Goal: Task Accomplishment & Management: Complete application form

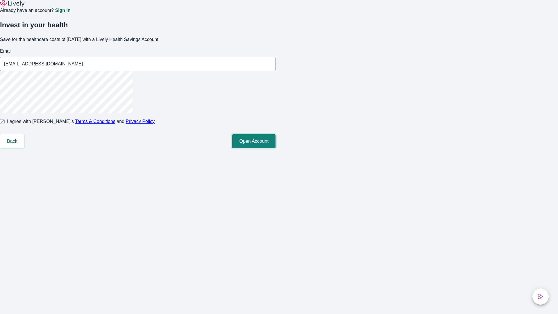
click at [275, 148] on button "Open Account" at bounding box center [253, 141] width 43 height 14
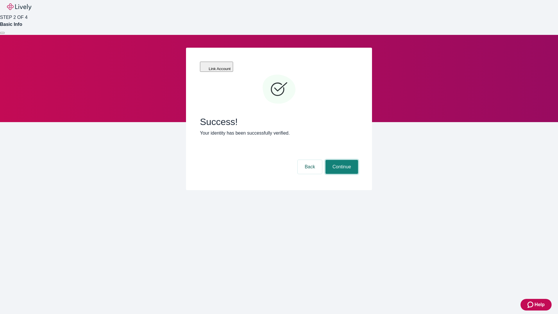
click at [341, 160] on button "Continue" at bounding box center [341, 167] width 33 height 14
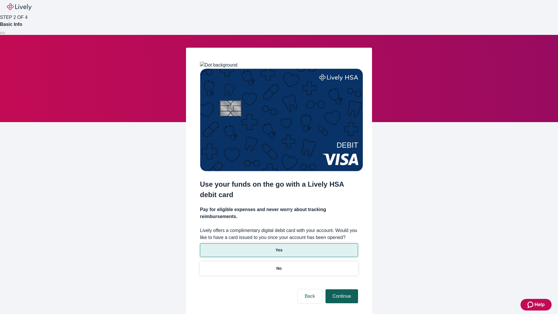
click at [279, 265] on p "No" at bounding box center [279, 268] width 6 height 6
click at [341, 289] on button "Continue" at bounding box center [341, 296] width 33 height 14
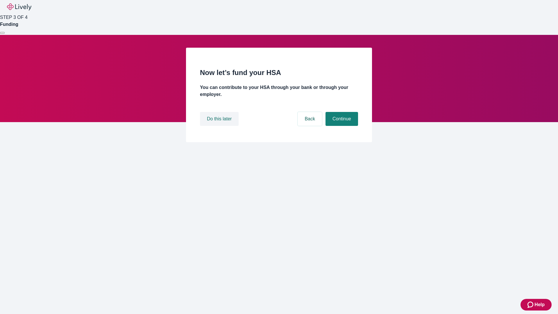
click at [220, 126] on button "Do this later" at bounding box center [219, 119] width 39 height 14
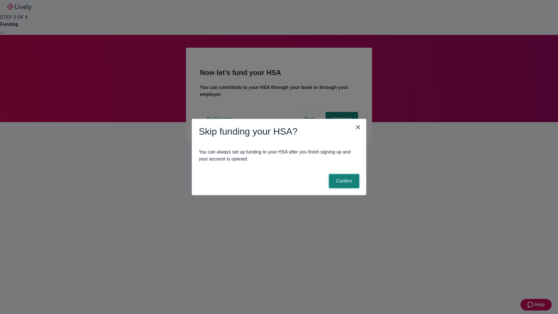
click at [343, 181] on button "Confirm" at bounding box center [344, 181] width 30 height 14
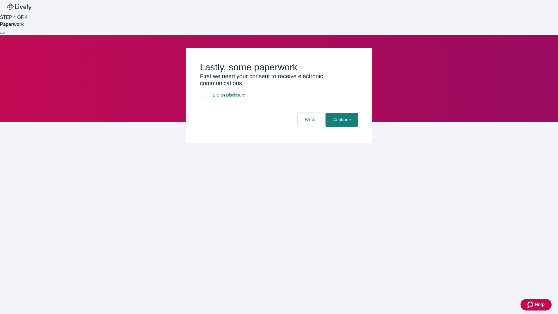
click at [207, 97] on input "E-Sign Disclosure" at bounding box center [207, 95] width 5 height 5
checkbox input "true"
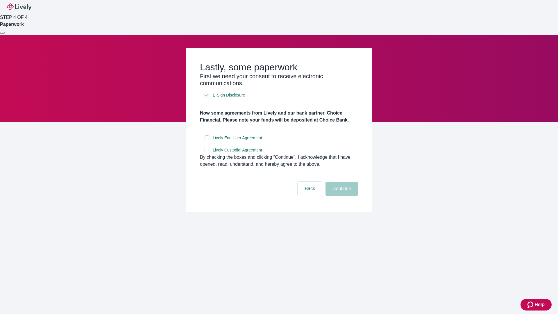
click at [207, 140] on input "Lively End User Agreement" at bounding box center [207, 137] width 5 height 5
checkbox input "true"
click at [207, 152] on input "Lively Custodial Agreement" at bounding box center [207, 150] width 5 height 5
checkbox input "true"
click at [341, 196] on button "Continue" at bounding box center [341, 189] width 33 height 14
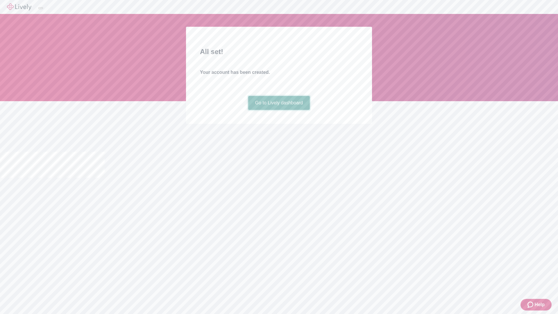
click at [279, 110] on link "Go to Lively dashboard" at bounding box center [279, 103] width 62 height 14
